Goal: Use online tool/utility

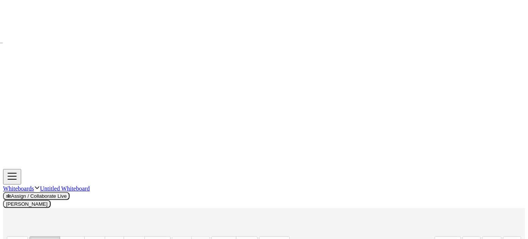
drag, startPoint x: 331, startPoint y: 106, endPoint x: 61, endPoint y: 89, distance: 270.6
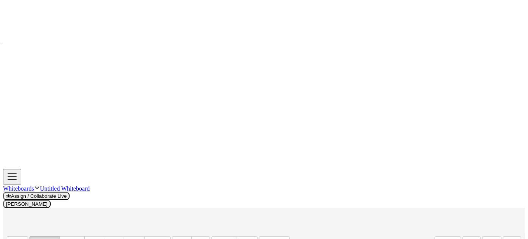
drag, startPoint x: 332, startPoint y: 107, endPoint x: 60, endPoint y: 96, distance: 272.9
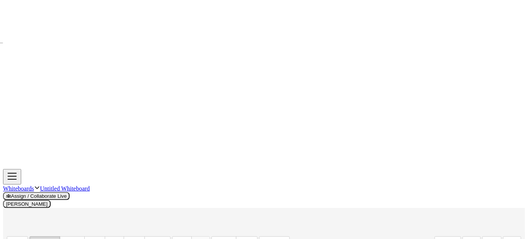
scroll to position [172, 0]
click at [149, 239] on div "button" at bounding box center [158, 243] width 18 height 9
drag, startPoint x: 328, startPoint y: 189, endPoint x: 132, endPoint y: 186, distance: 196.3
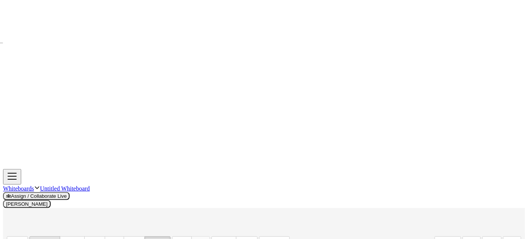
click at [40, 239] on div "button" at bounding box center [45, 243] width 22 height 9
click at [457, 40] on body "Graspable Math Activities Get Started Activity Bank Assigned Work Classes White…" at bounding box center [264, 235] width 522 height 472
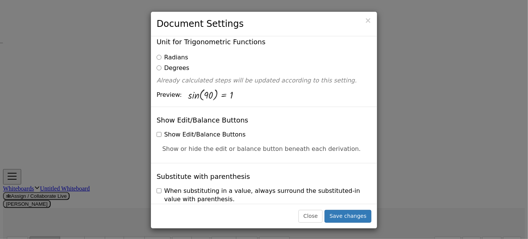
scroll to position [103, 0]
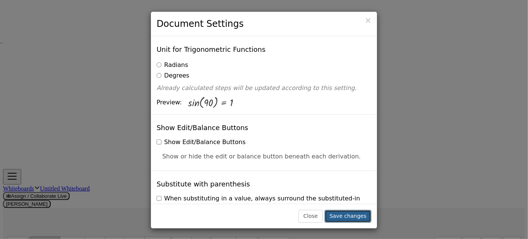
click at [356, 213] on button "Save changes" at bounding box center [348, 216] width 47 height 13
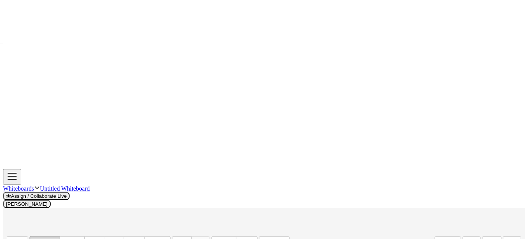
scroll to position [206, 0]
drag, startPoint x: 341, startPoint y: 141, endPoint x: 69, endPoint y: 137, distance: 272.4
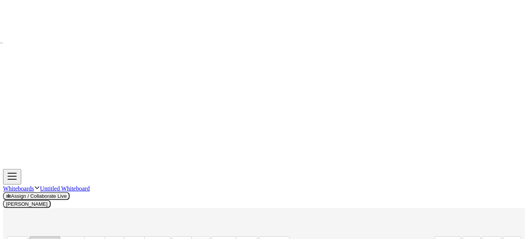
drag, startPoint x: 373, startPoint y: 195, endPoint x: 194, endPoint y: 166, distance: 180.9
click at [88, 126] on div at bounding box center [264, 158] width 522 height 698
click at [340, 146] on div at bounding box center [264, 158] width 522 height 698
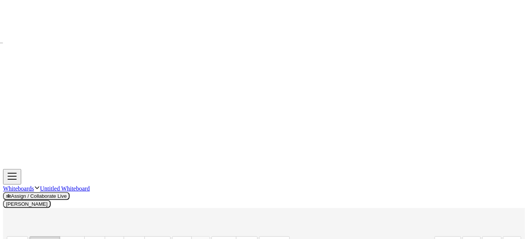
drag, startPoint x: 353, startPoint y: 99, endPoint x: 103, endPoint y: 83, distance: 250.9
click at [245, 184] on div at bounding box center [264, 90] width 522 height 698
click at [241, 140] on div at bounding box center [264, 90] width 522 height 698
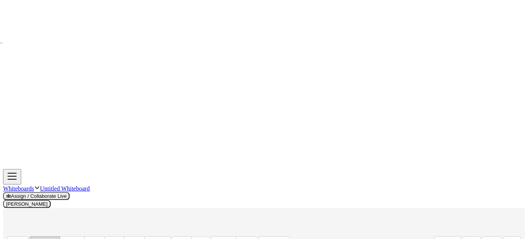
scroll to position [594, 0]
click at [133, 146] on div at bounding box center [264, 103] width 522 height 872
click at [134, 129] on div at bounding box center [264, 86] width 522 height 1047
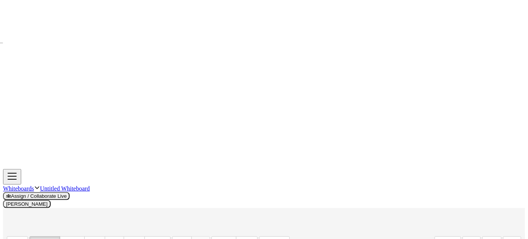
scroll to position [732, 0]
click at [380, 112] on div at bounding box center [264, 52] width 522 height 1047
drag, startPoint x: 399, startPoint y: 104, endPoint x: 171, endPoint y: 89, distance: 229.3
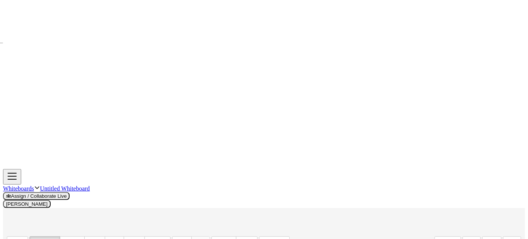
drag, startPoint x: 156, startPoint y: 86, endPoint x: 163, endPoint y: 99, distance: 14.7
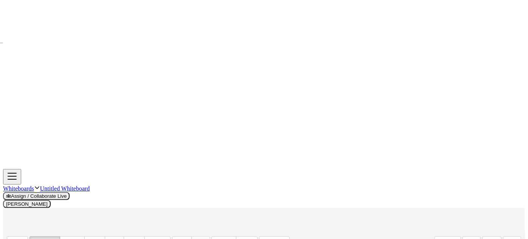
click at [172, 152] on div at bounding box center [264, -1] width 522 height 1221
click at [174, 164] on div at bounding box center [264, -1] width 522 height 1221
drag, startPoint x: 424, startPoint y: 148, endPoint x: 191, endPoint y: 117, distance: 234.3
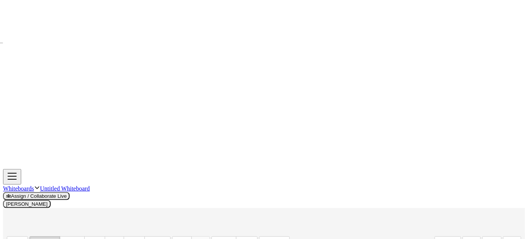
drag, startPoint x: 264, startPoint y: 196, endPoint x: 266, endPoint y: 144, distance: 51.9
